Goal: Check status: Check status

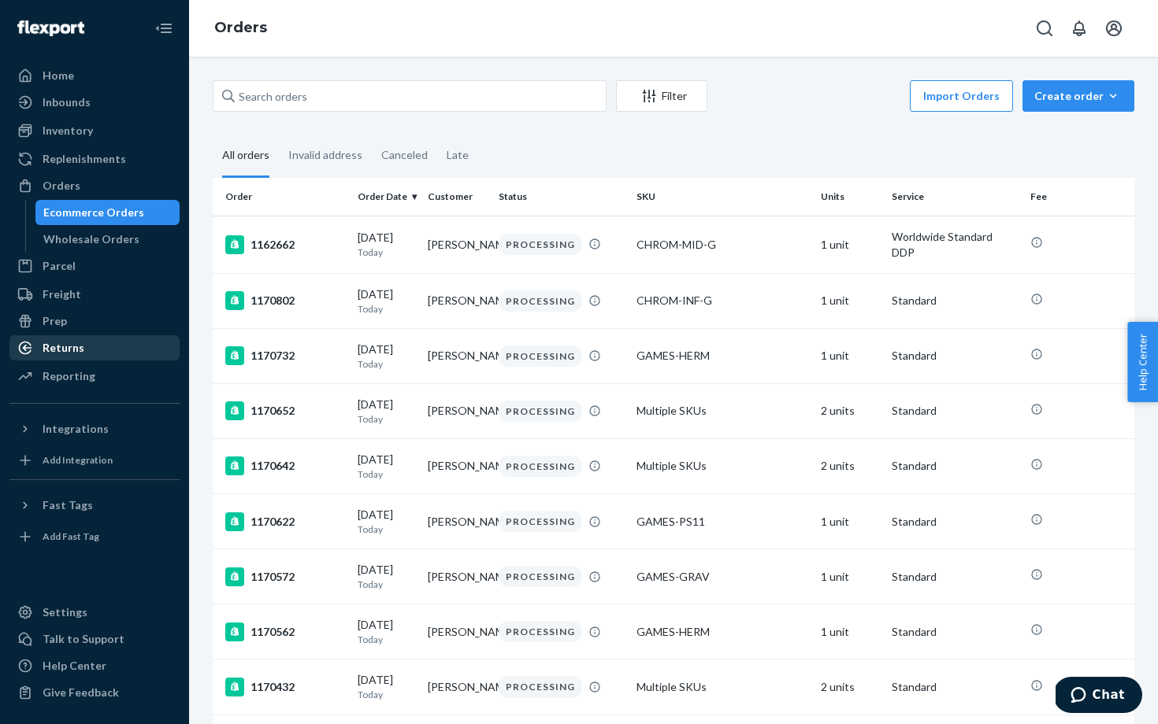
click at [76, 354] on div "Returns" at bounding box center [64, 348] width 42 height 16
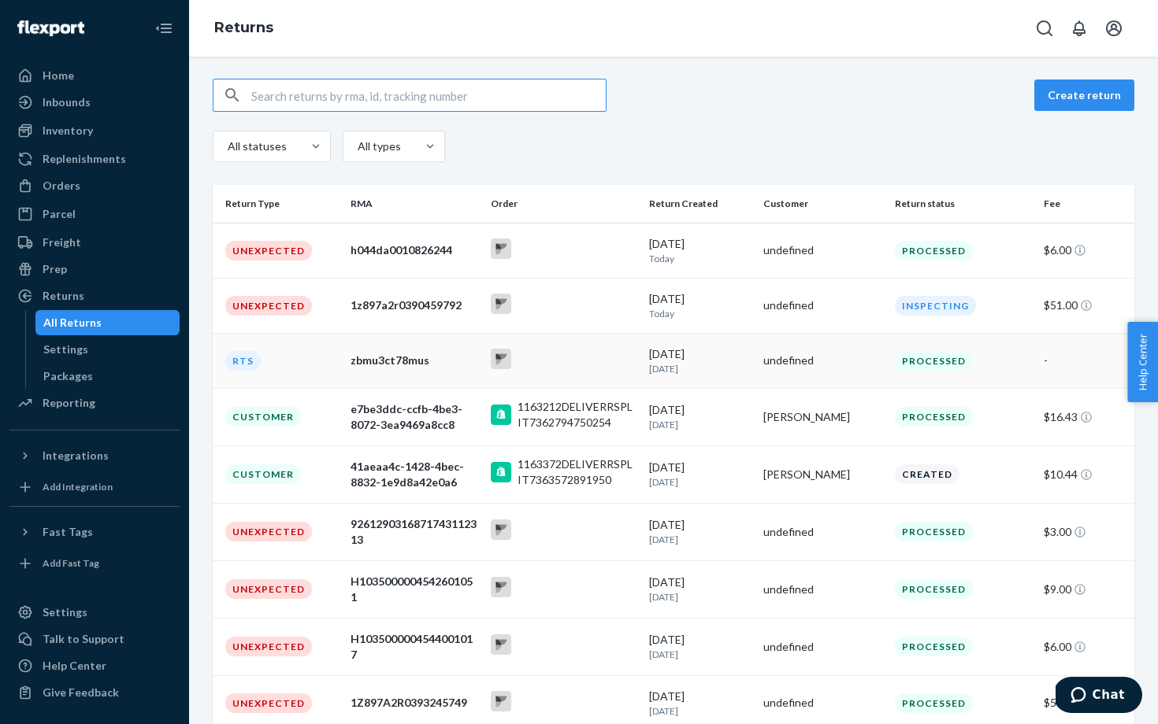
scroll to position [78, 0]
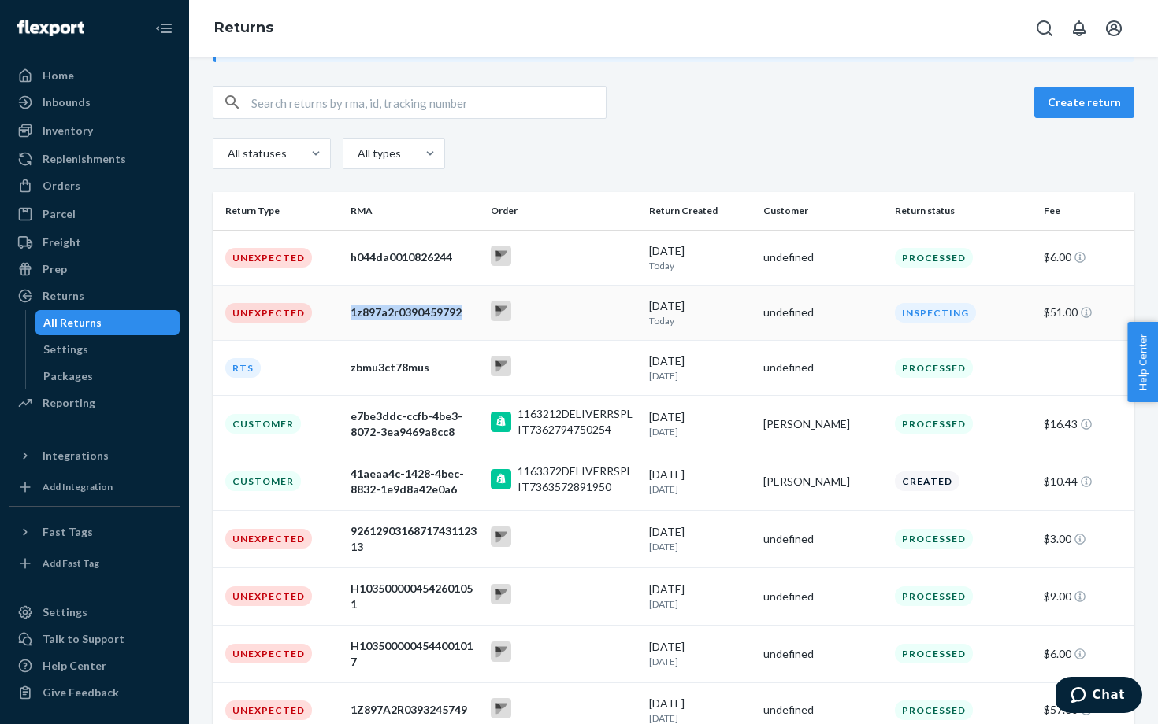
drag, startPoint x: 466, startPoint y: 314, endPoint x: 353, endPoint y: 312, distance: 113.4
click at [353, 312] on div "1z897a2r0390459792" at bounding box center [414, 313] width 128 height 16
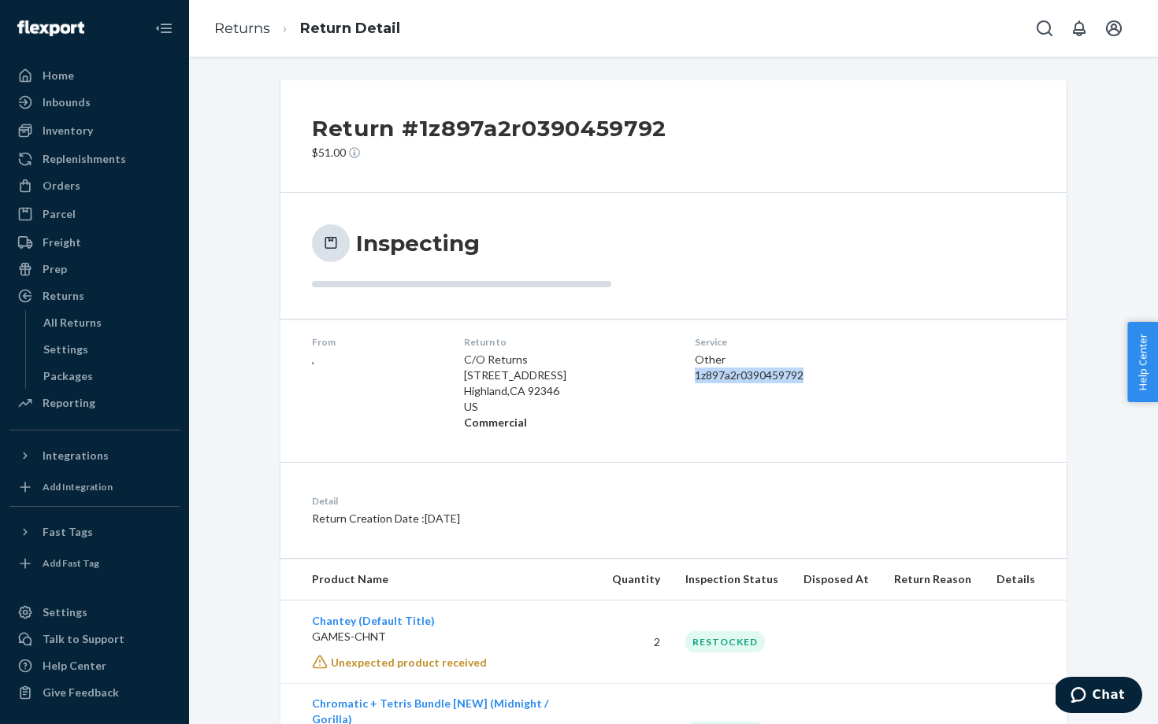
drag, startPoint x: 808, startPoint y: 374, endPoint x: 686, endPoint y: 374, distance: 122.1
click at [686, 374] on dl "From , Return to C/O Returns [STREET_ADDRESS] Commercial Service Other 1z897a2r…" at bounding box center [673, 383] width 786 height 128
copy div "1z897a2r0390459792"
click at [254, 24] on link "Returns" at bounding box center [242, 28] width 56 height 17
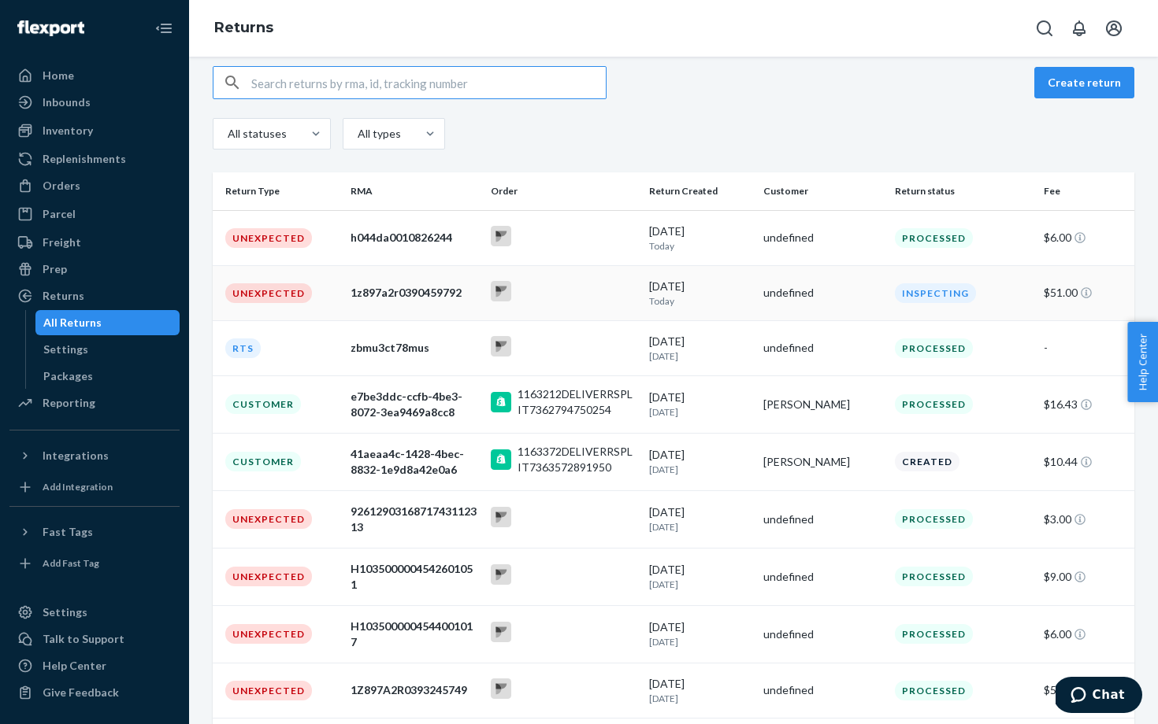
scroll to position [100, 0]
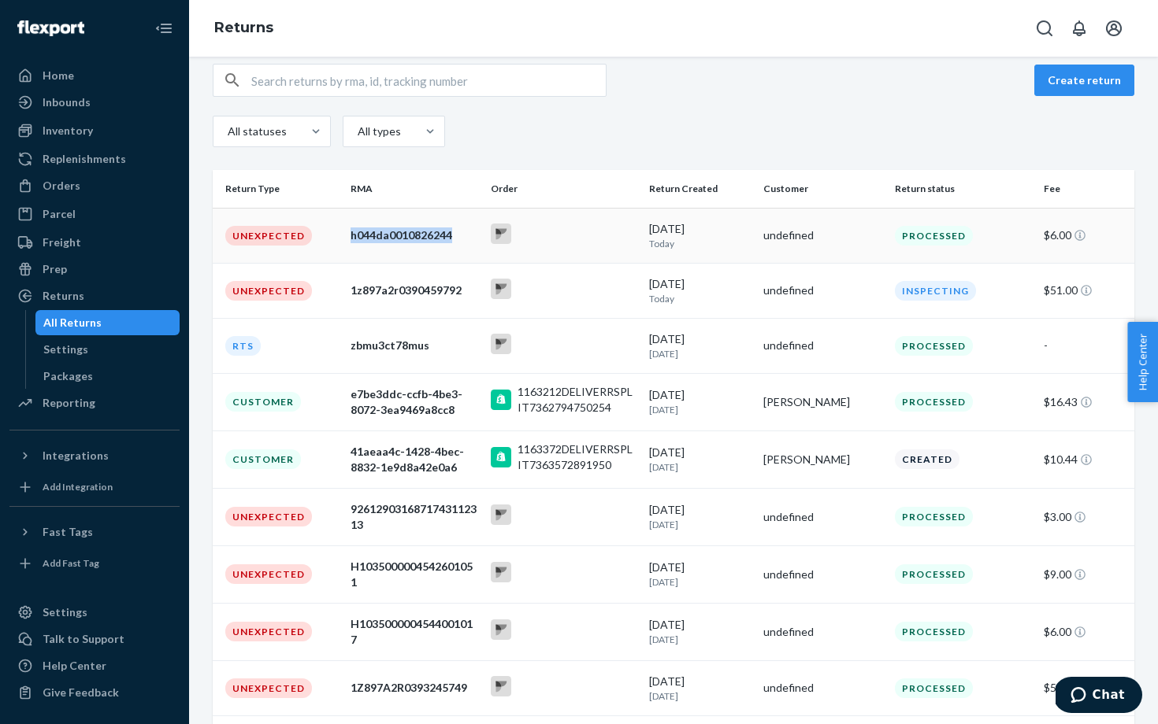
drag, startPoint x: 462, startPoint y: 234, endPoint x: 347, endPoint y: 232, distance: 115.0
click at [347, 232] on td "h044da0010826244" at bounding box center [414, 235] width 140 height 55
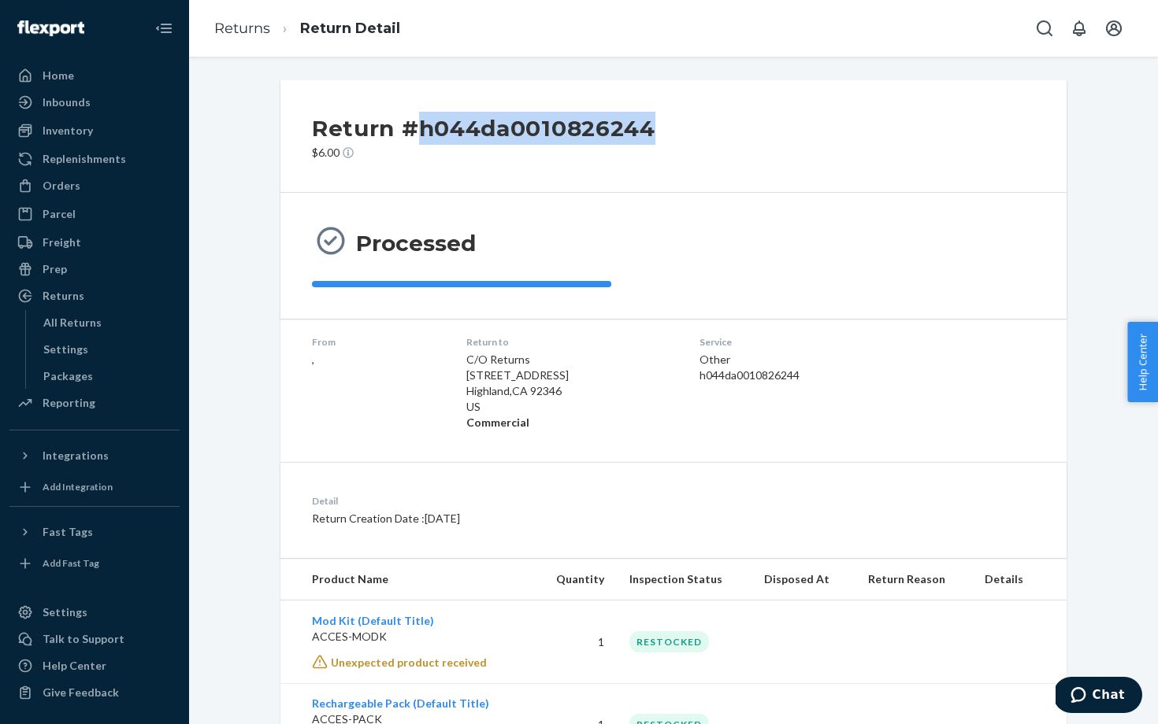
drag, startPoint x: 672, startPoint y: 132, endPoint x: 412, endPoint y: 131, distance: 259.9
click at [412, 131] on div "Return #h044da0010826244 $6.00" at bounding box center [673, 136] width 786 height 113
copy h2 "h044da0010826244"
click at [243, 22] on link "Returns" at bounding box center [242, 28] width 56 height 17
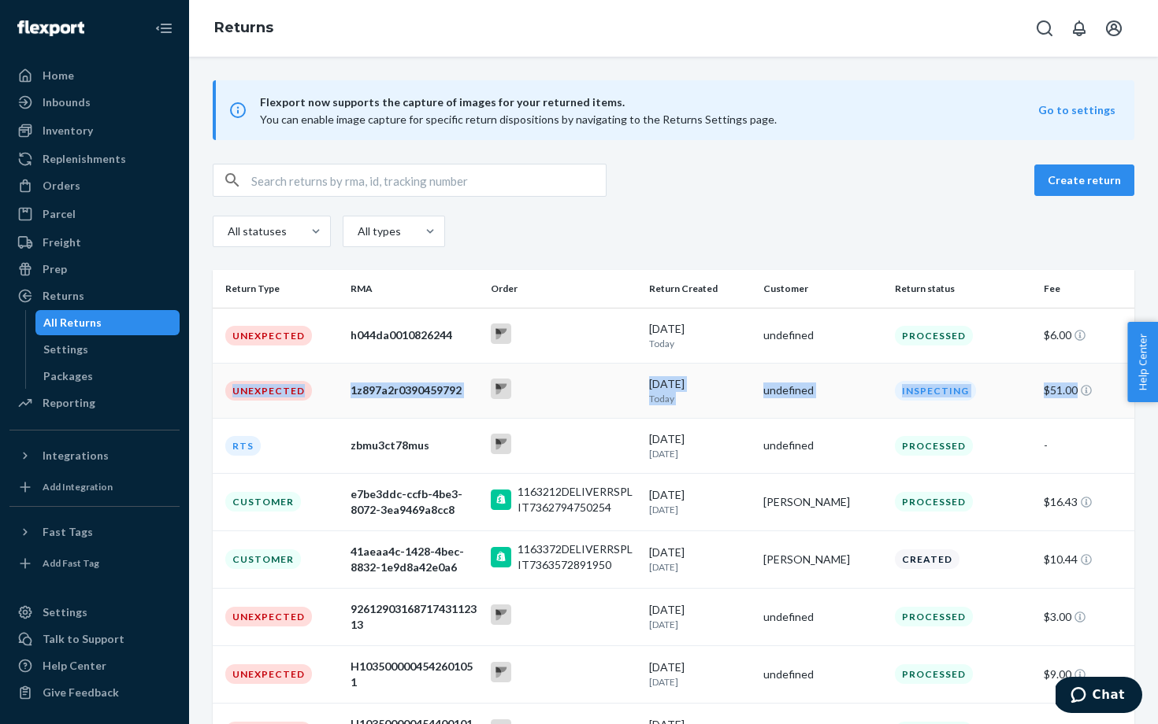
drag, startPoint x: 225, startPoint y: 387, endPoint x: 1095, endPoint y: 400, distance: 870.2
click at [1095, 400] on tr "Unexpected 1z897a2r0390459792 [DATE] [DATE] undefined Inspecting $51.00" at bounding box center [673, 390] width 921 height 55
copy tr "Unexpected 1z897a2r0390459792 [DATE] [DATE] undefined Inspecting $51.00"
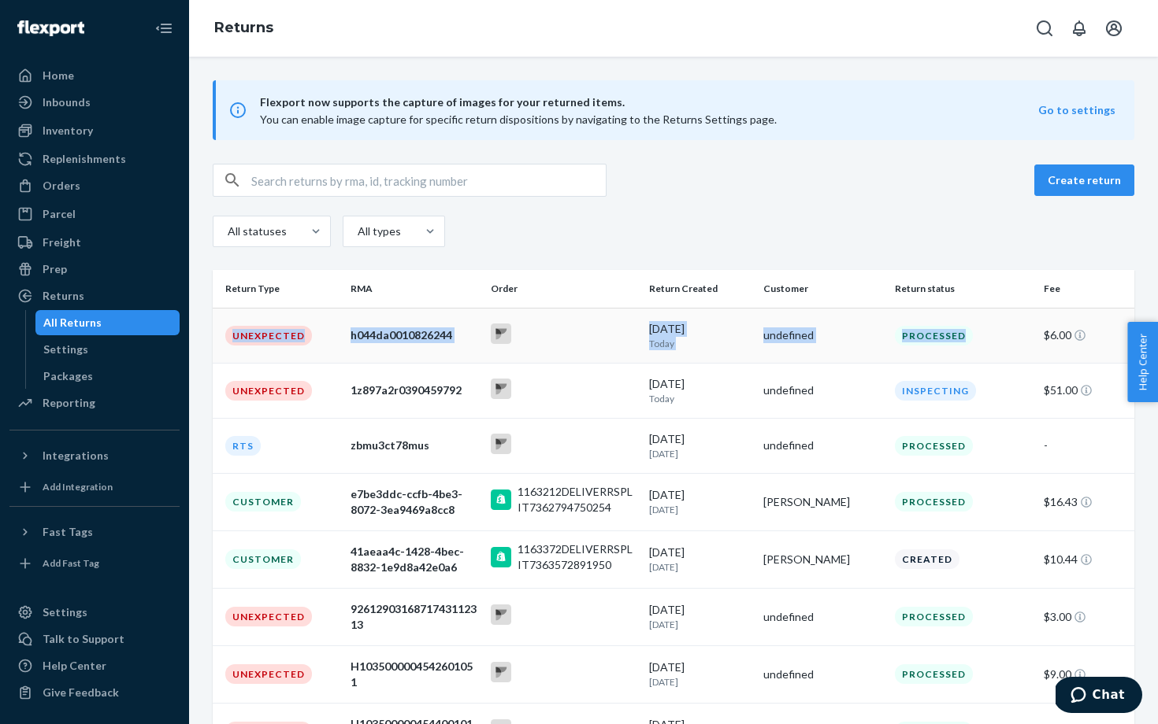
drag, startPoint x: 228, startPoint y: 339, endPoint x: 982, endPoint y: 338, distance: 754.4
click at [982, 338] on tr "Unexpected h044da0010826244 [DATE] [DATE] undefined Processed $6.00" at bounding box center [673, 335] width 921 height 55
drag, startPoint x: 1093, startPoint y: 337, endPoint x: 234, endPoint y: 323, distance: 859.2
click at [234, 323] on tr "Unexpected h044da0010826244 [DATE] [DATE] undefined Processed $6.00" at bounding box center [673, 335] width 921 height 55
copy tr "Unexpected h044da0010826244 [DATE] [DATE] undefined Processed $6.00"
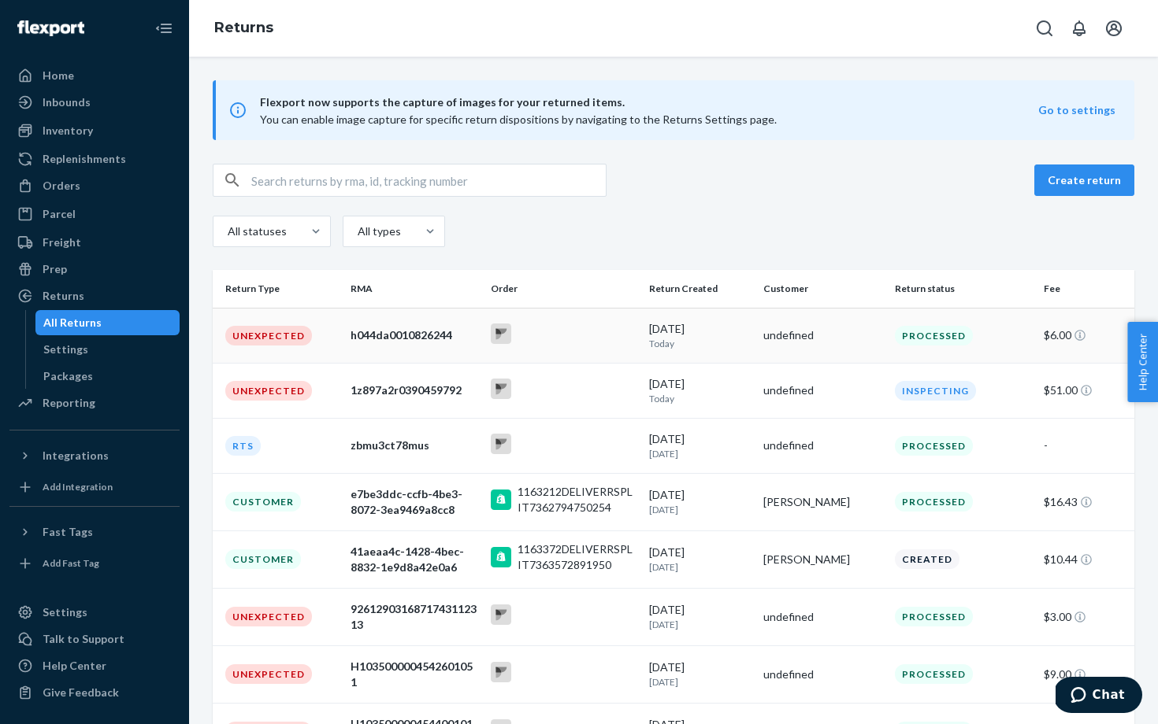
click at [568, 338] on div at bounding box center [564, 336] width 146 height 24
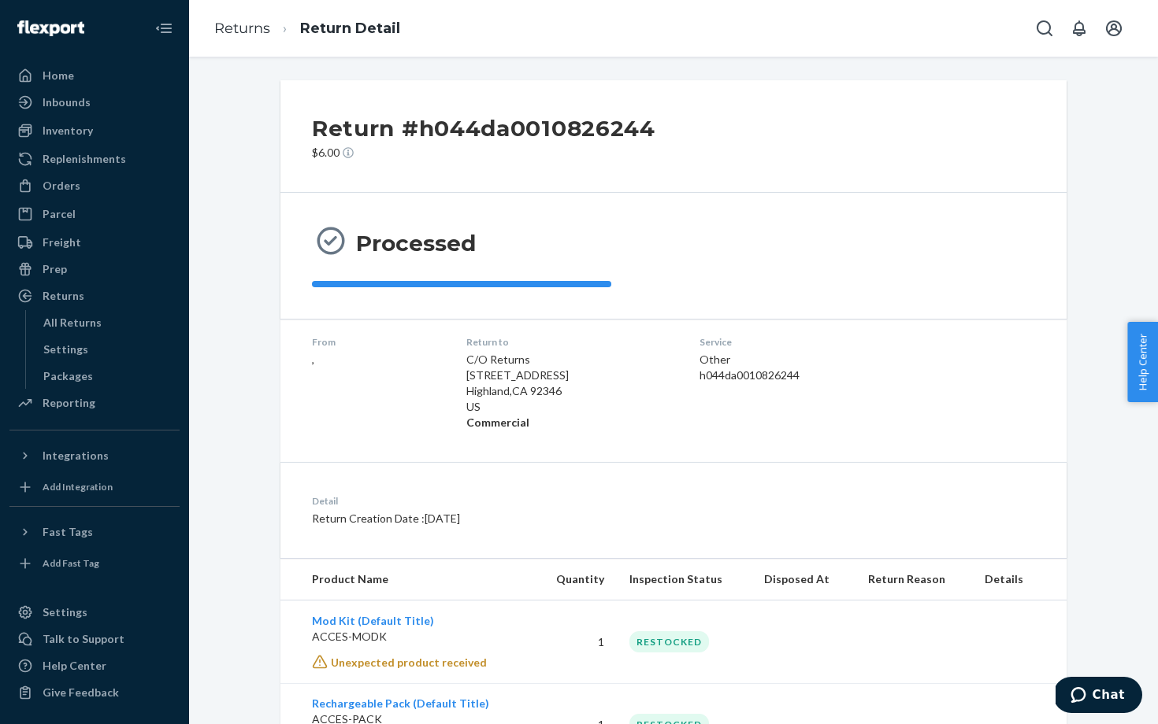
scroll to position [80, 0]
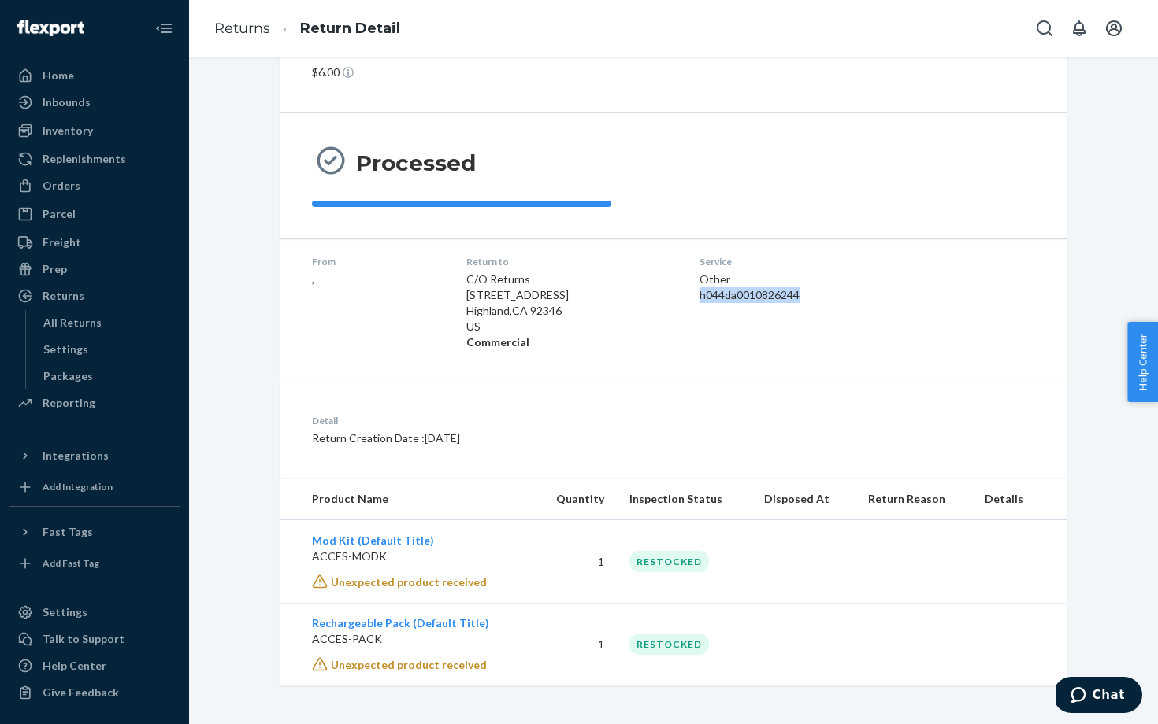
drag, startPoint x: 695, startPoint y: 295, endPoint x: 810, endPoint y: 289, distance: 115.9
click at [809, 290] on dl "From , Return to C/O Returns [STREET_ADDRESS] Commercial Service Other h044da00…" at bounding box center [673, 303] width 786 height 128
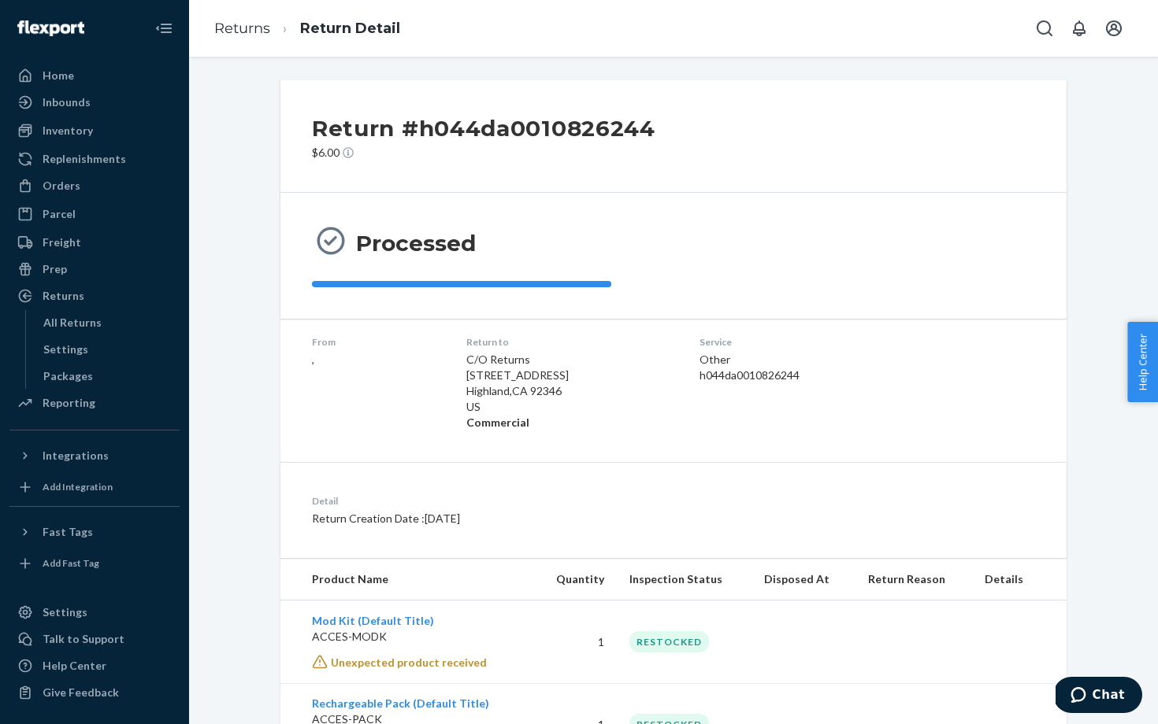
click at [871, 429] on div "Service Other h044da0010826244" at bounding box center [802, 382] width 206 height 95
click at [241, 20] on link "Returns" at bounding box center [242, 28] width 56 height 17
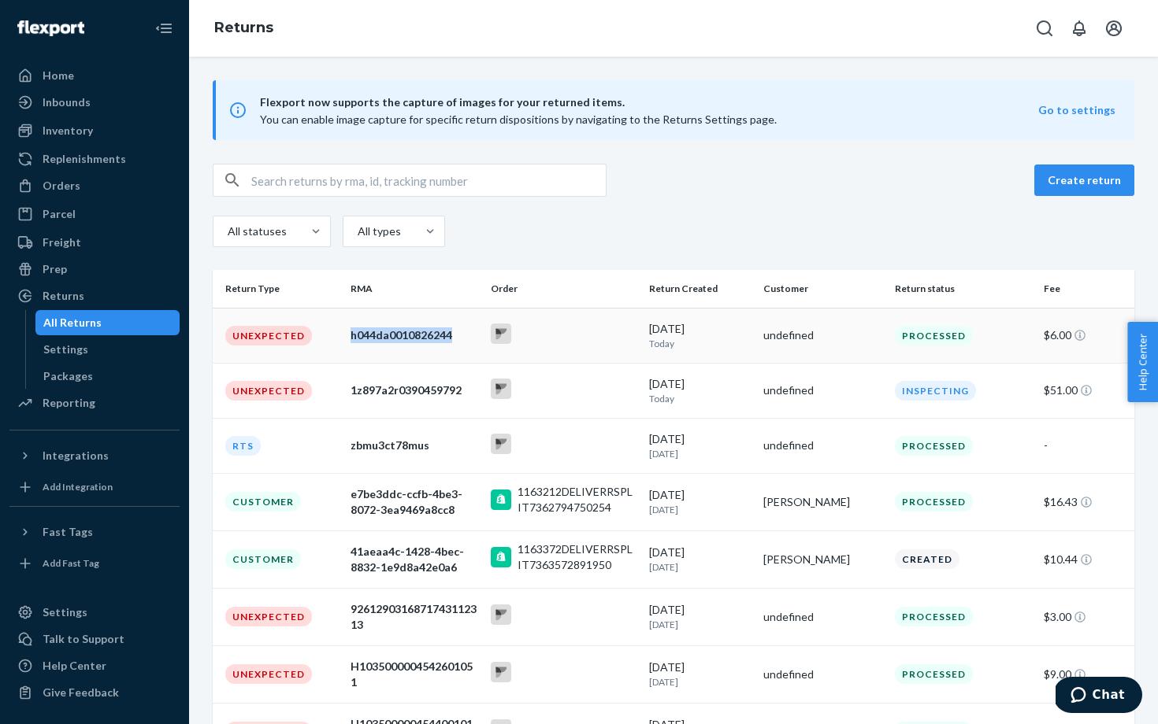
drag, startPoint x: 458, startPoint y: 329, endPoint x: 347, endPoint y: 326, distance: 110.3
click at [347, 326] on td "h044da0010826244" at bounding box center [414, 335] width 140 height 55
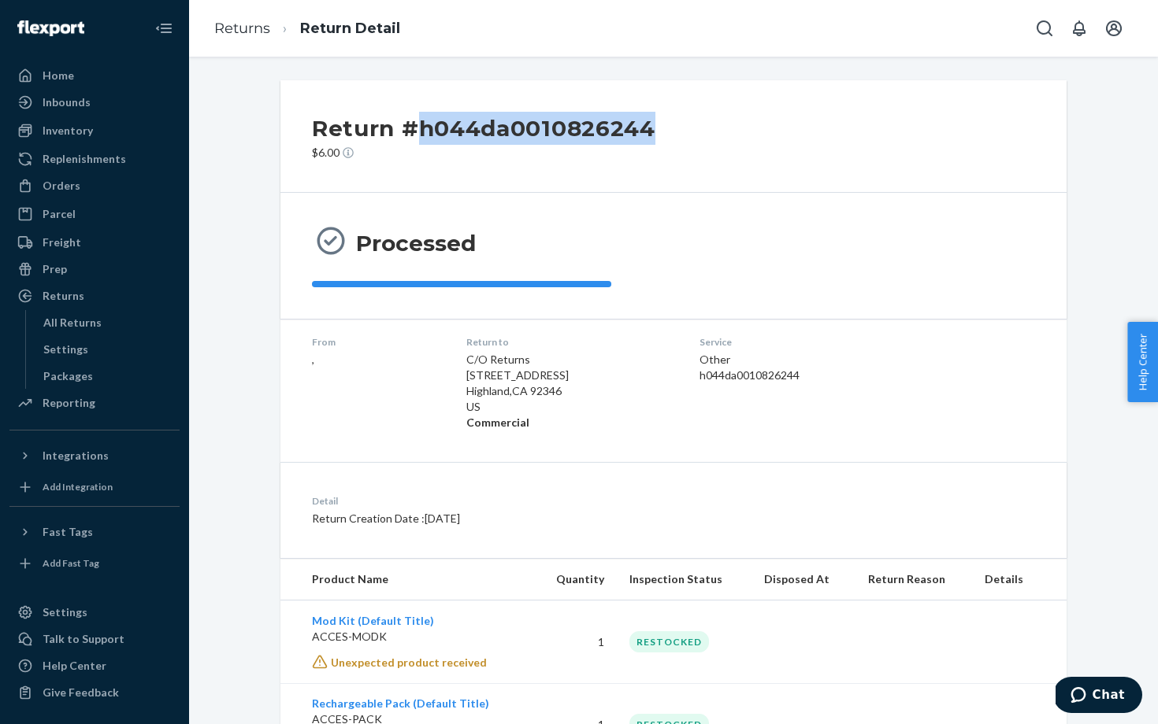
drag, startPoint x: 662, startPoint y: 132, endPoint x: 420, endPoint y: 127, distance: 242.6
click at [420, 127] on div "Return #h044da0010826244 $6.00" at bounding box center [673, 136] width 786 height 113
copy h2 "h044da0010826244"
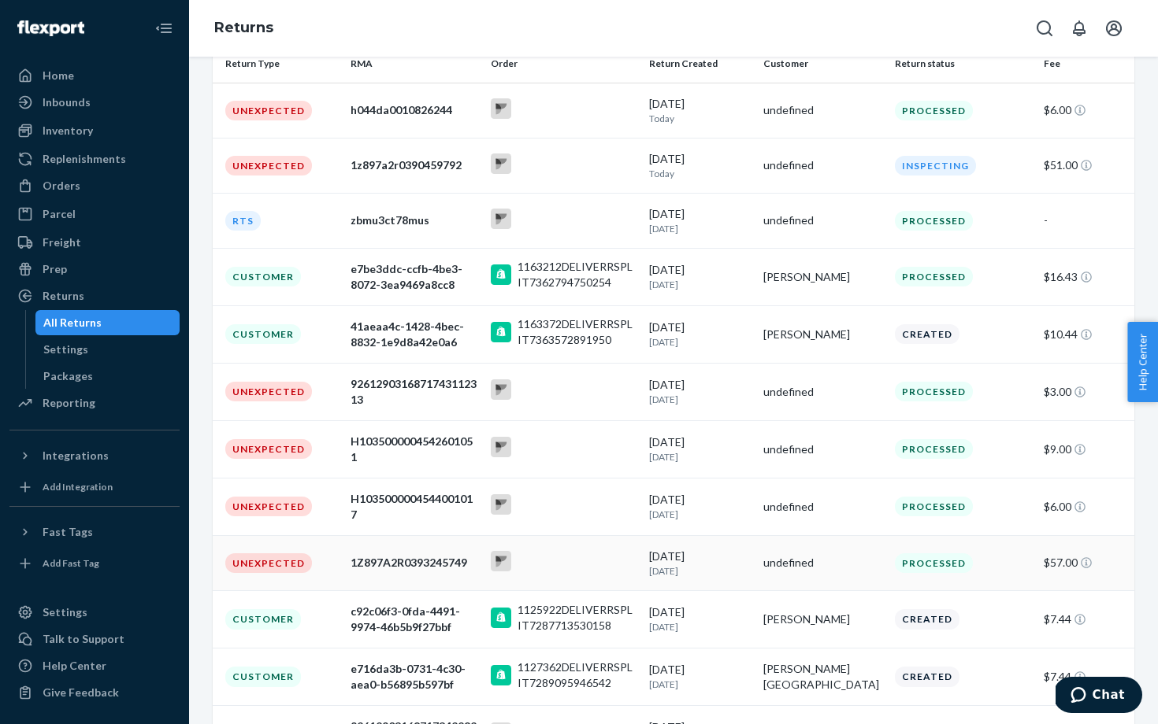
scroll to position [226, 0]
click at [399, 385] on div "9261290316871743112313" at bounding box center [414, 391] width 128 height 31
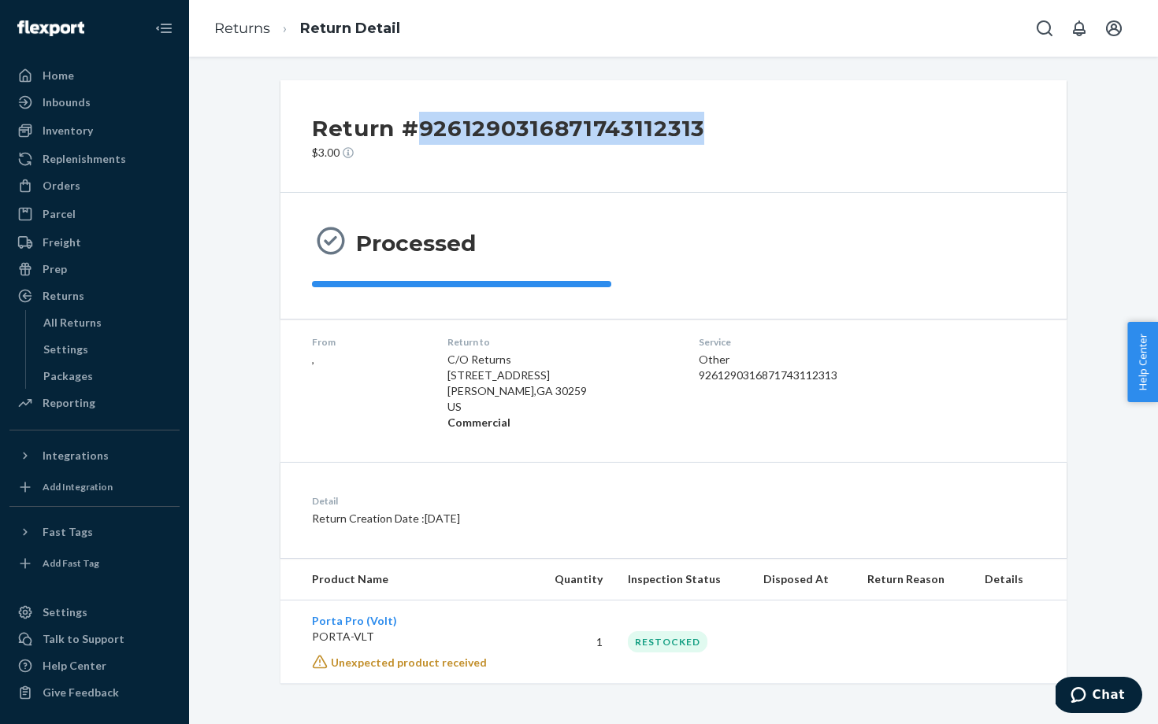
drag, startPoint x: 421, startPoint y: 135, endPoint x: 730, endPoint y: 137, distance: 309.5
click at [730, 137] on div "Return #9261290316871743112313 $3.00" at bounding box center [673, 136] width 786 height 113
copy h2 "9261290316871743112313"
click at [241, 35] on link "Returns" at bounding box center [242, 28] width 56 height 17
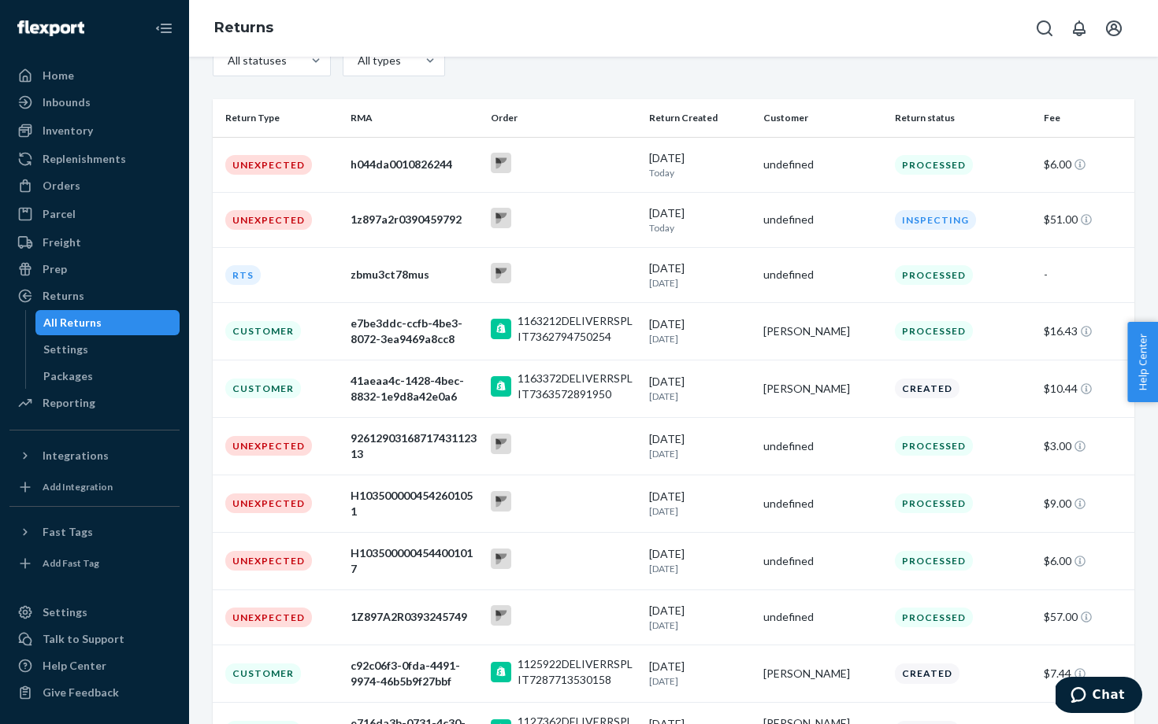
scroll to position [176, 0]
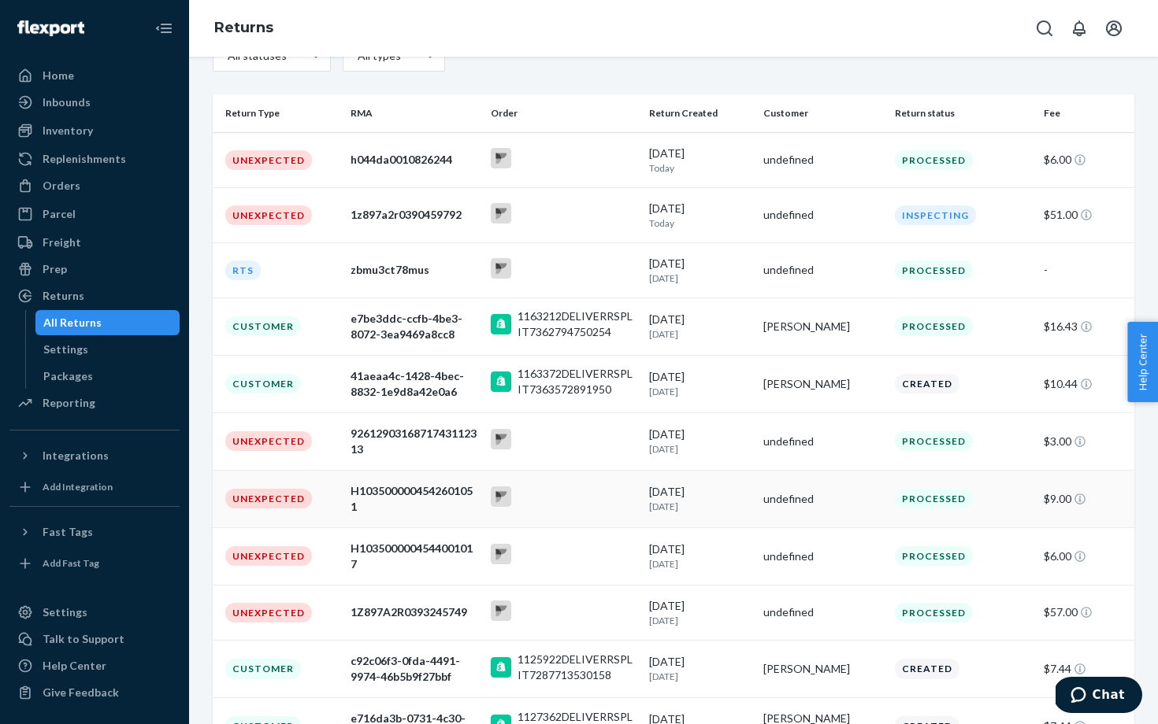
click at [602, 500] on div at bounding box center [564, 499] width 146 height 24
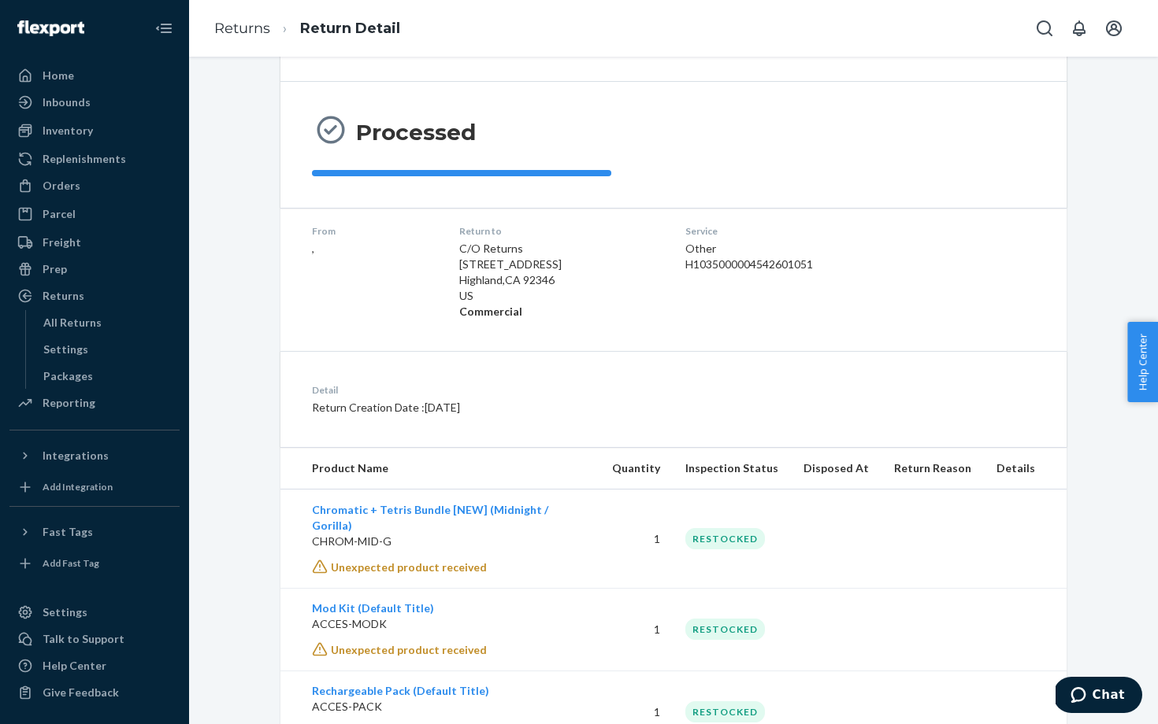
scroll to position [141, 0]
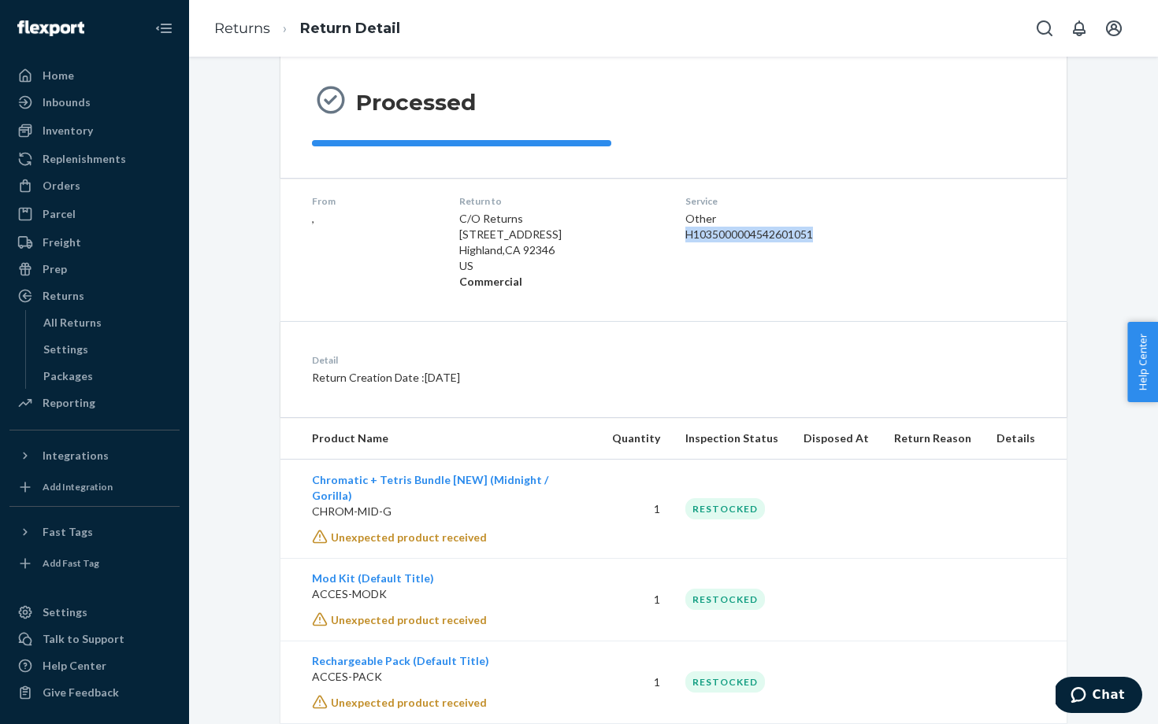
drag, startPoint x: 681, startPoint y: 235, endPoint x: 870, endPoint y: 235, distance: 189.0
click at [870, 235] on div "H1035000004542601051" at bounding box center [798, 235] width 226 height 16
copy div "H1035000004542601051"
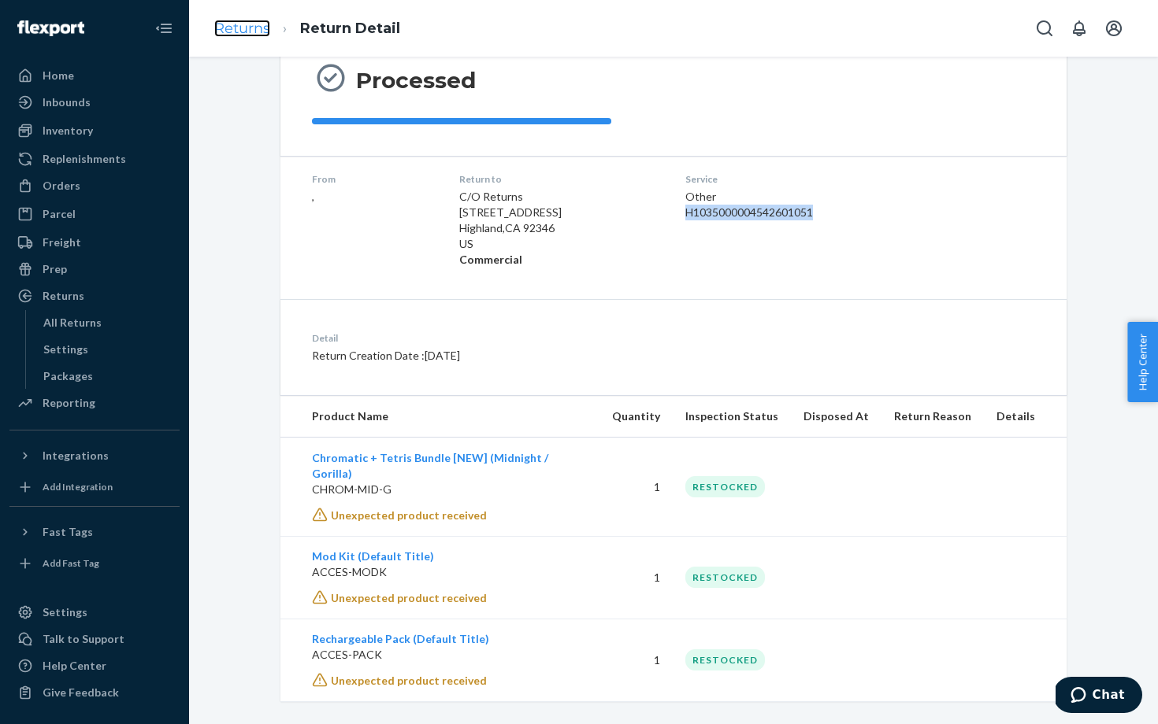
click at [250, 26] on link "Returns" at bounding box center [242, 28] width 56 height 17
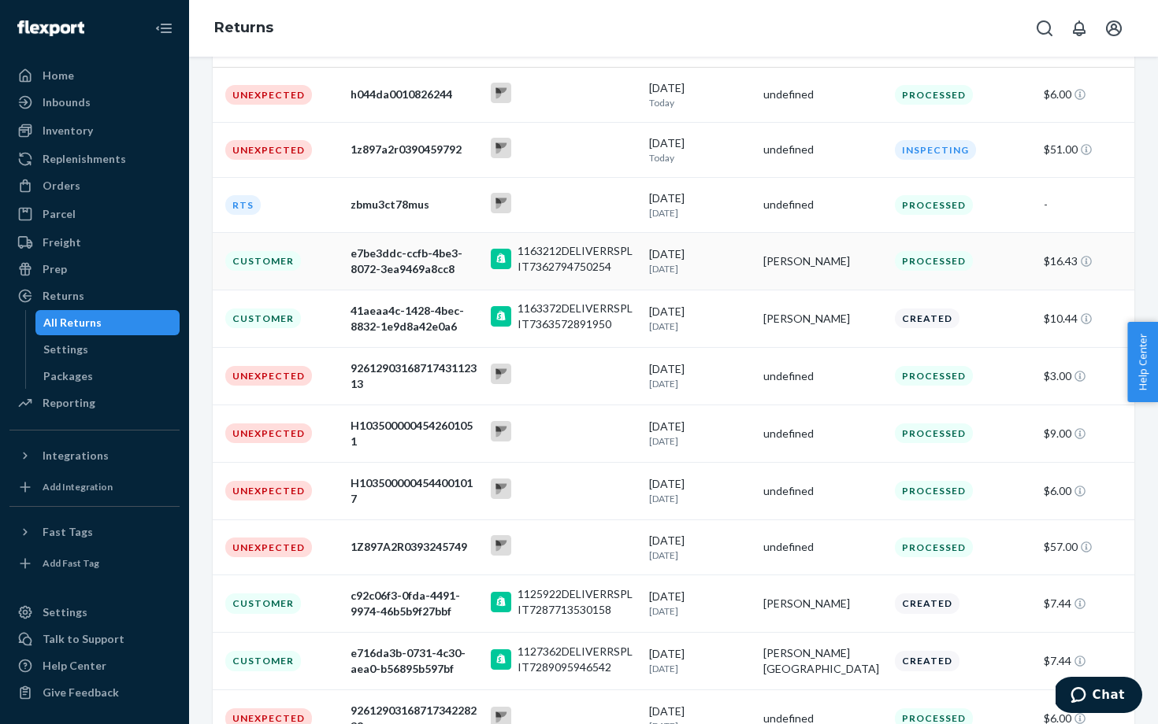
scroll to position [251, 0]
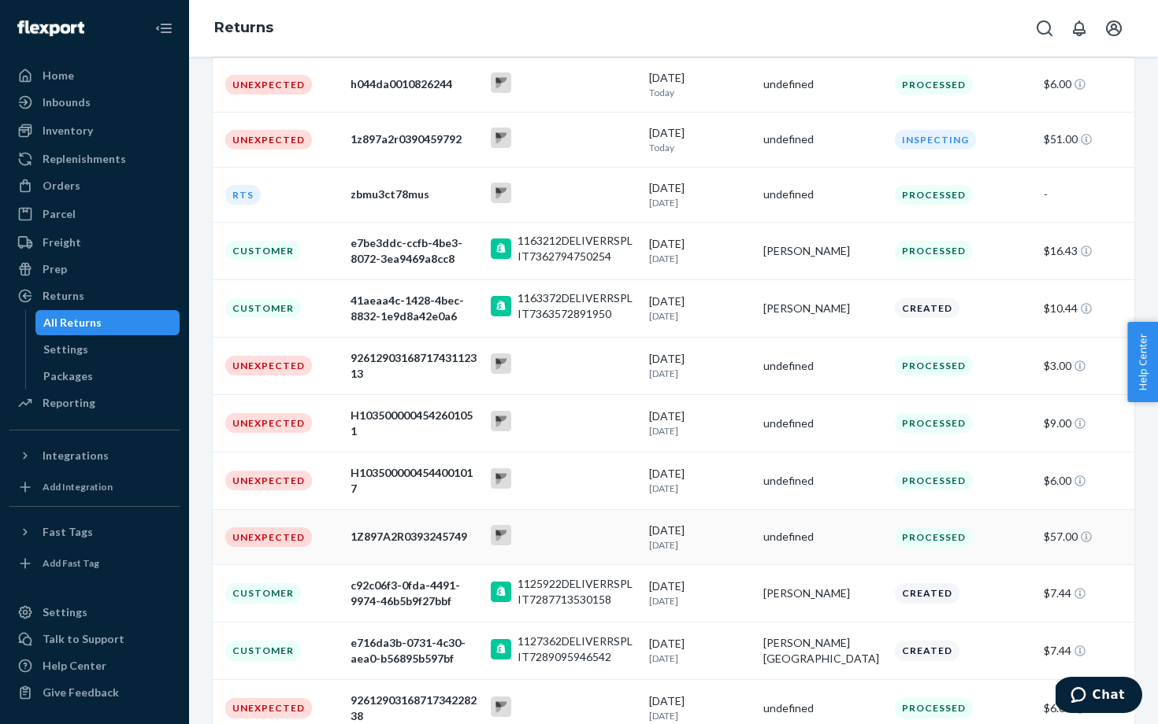
click at [397, 538] on div "1Z897A2R0393245749" at bounding box center [414, 537] width 128 height 16
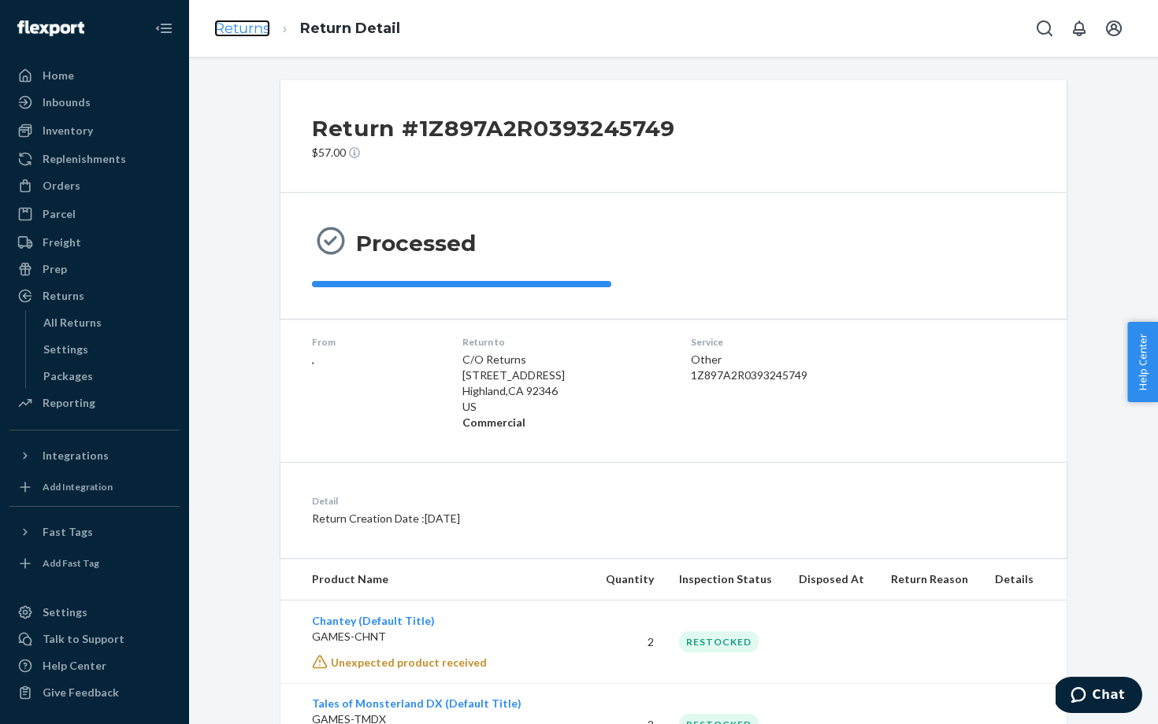
click at [238, 23] on link "Returns" at bounding box center [242, 28] width 56 height 17
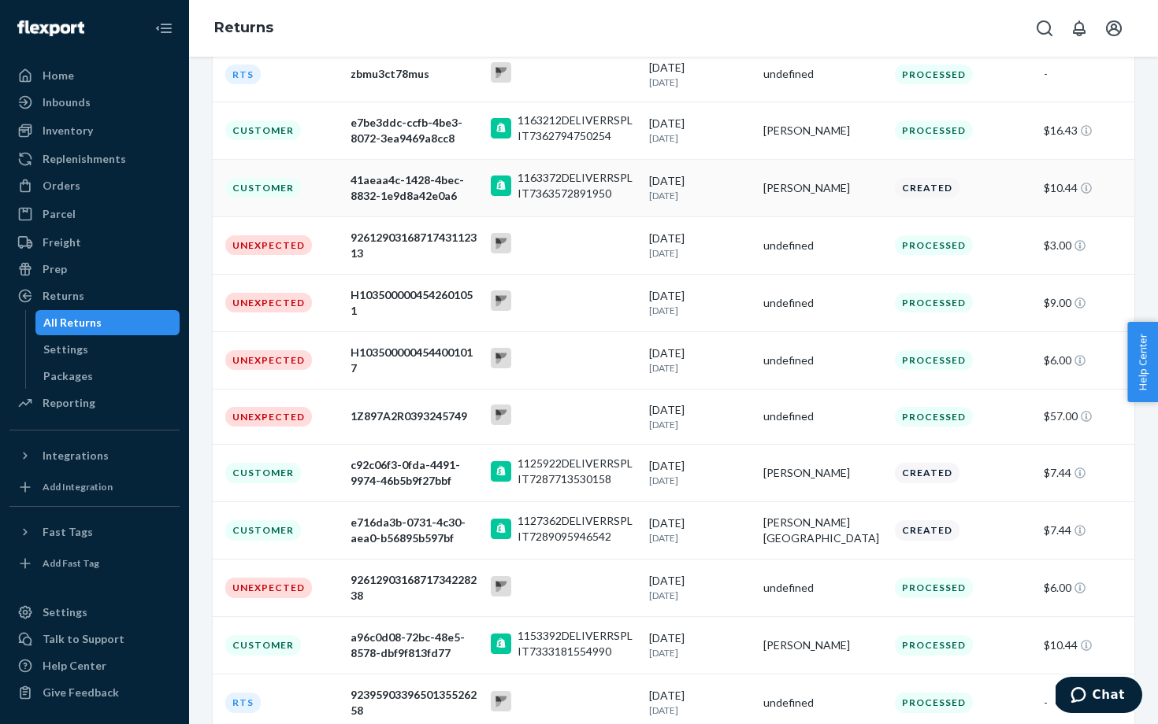
scroll to position [548, 0]
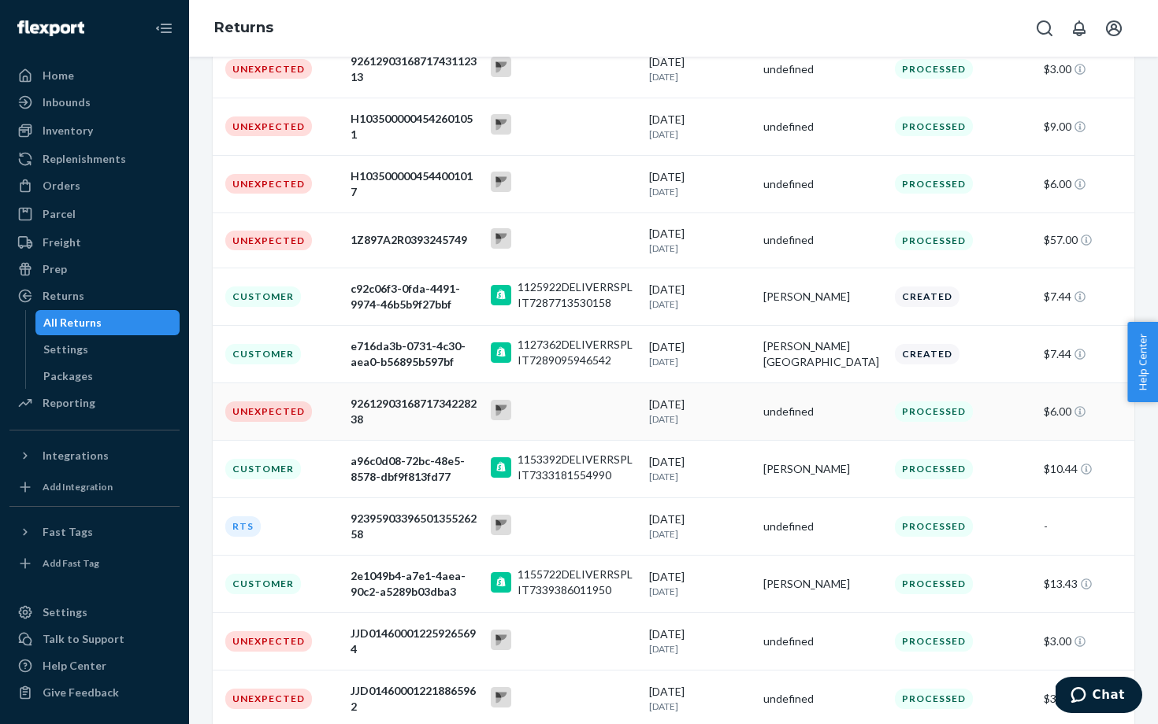
click at [394, 408] on div "9261290316871734228238" at bounding box center [414, 411] width 128 height 31
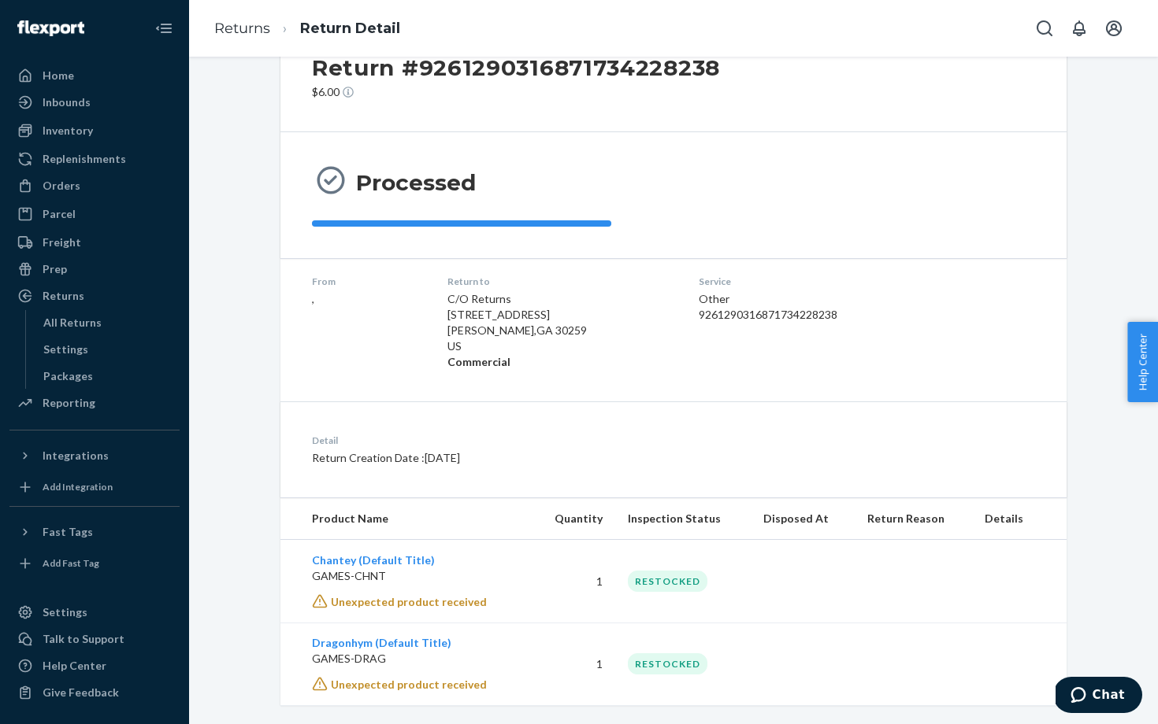
scroll to position [80, 0]
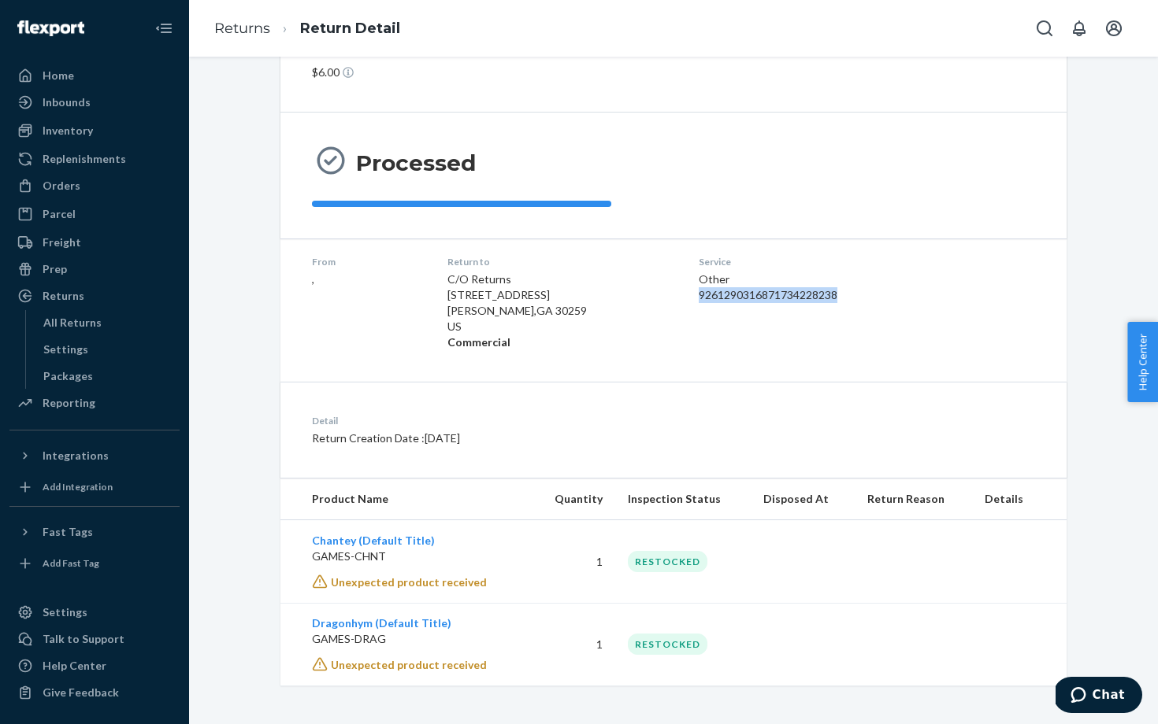
drag, startPoint x: 670, startPoint y: 297, endPoint x: 898, endPoint y: 298, distance: 228.4
click at [898, 298] on dl "From , Return to C/O Returns [STREET_ADDRESS][PERSON_NAME] Commercial Service O…" at bounding box center [673, 303] width 786 height 128
copy div "9261290316871734228238"
